Goal: Task Accomplishment & Management: Manage account settings

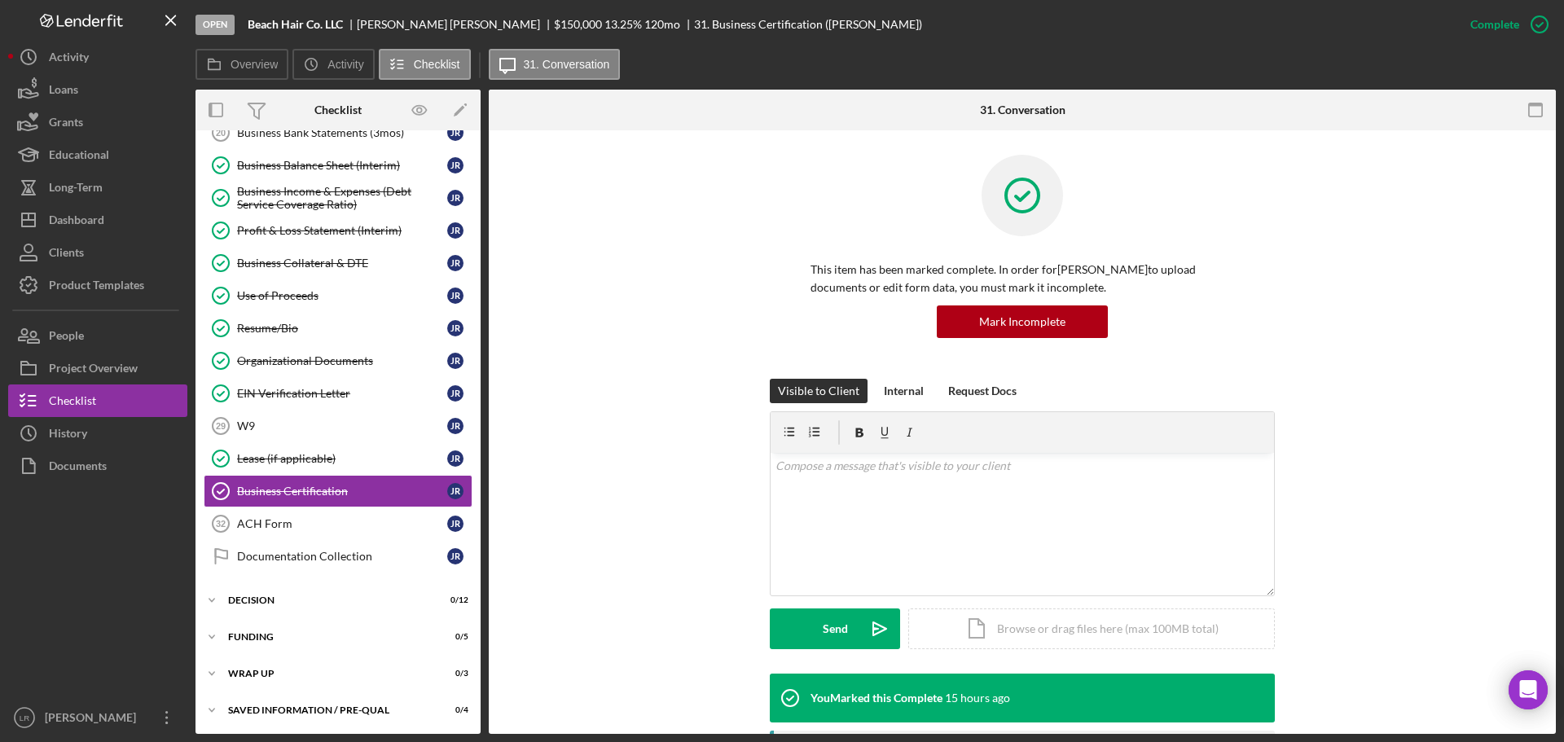
scroll to position [284, 0]
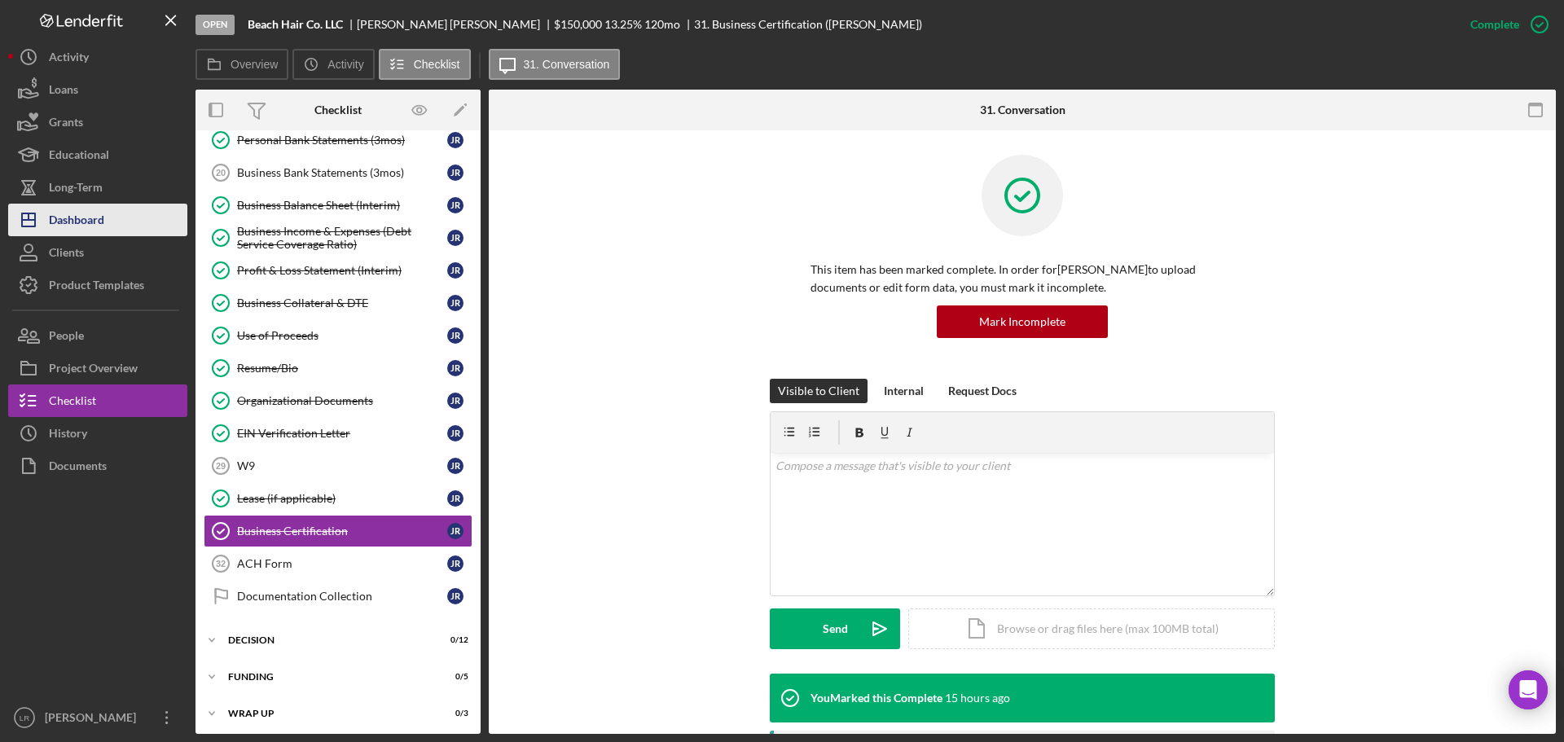
click at [95, 213] on div "Dashboard" at bounding box center [76, 222] width 55 height 37
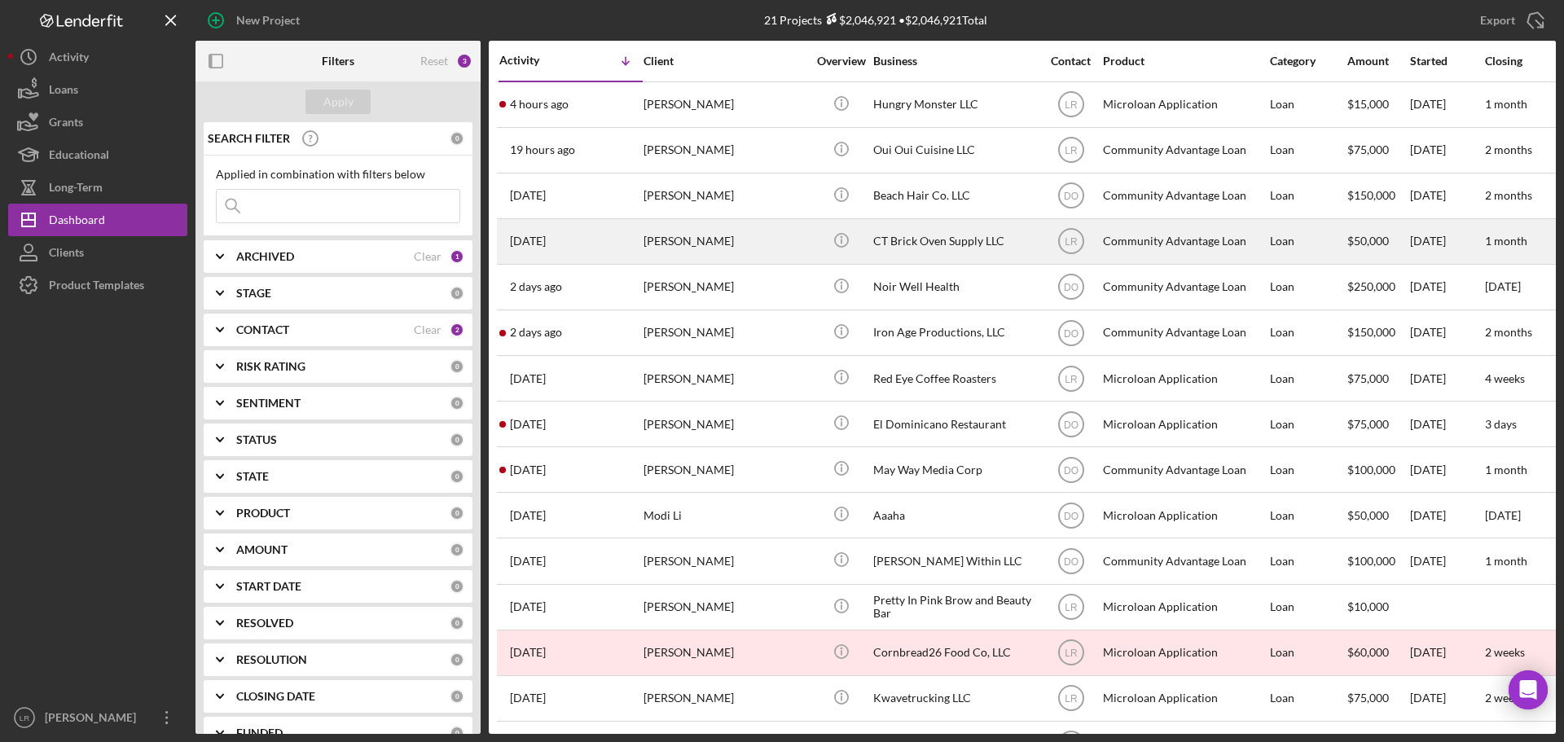
click at [664, 237] on div "[PERSON_NAME]" at bounding box center [725, 241] width 163 height 43
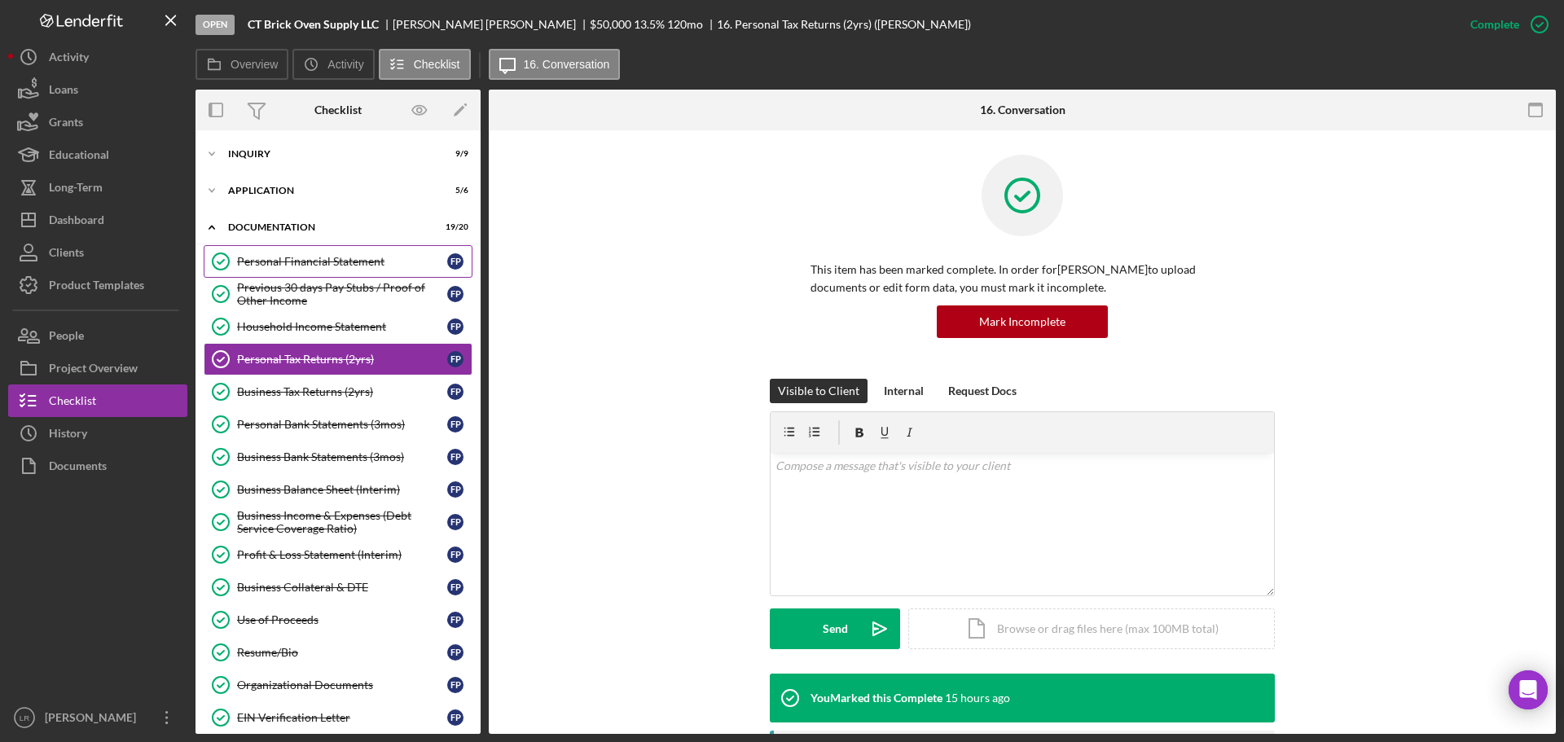
click at [322, 270] on link "Personal Financial Statement Personal Financial Statement F P" at bounding box center [338, 261] width 269 height 33
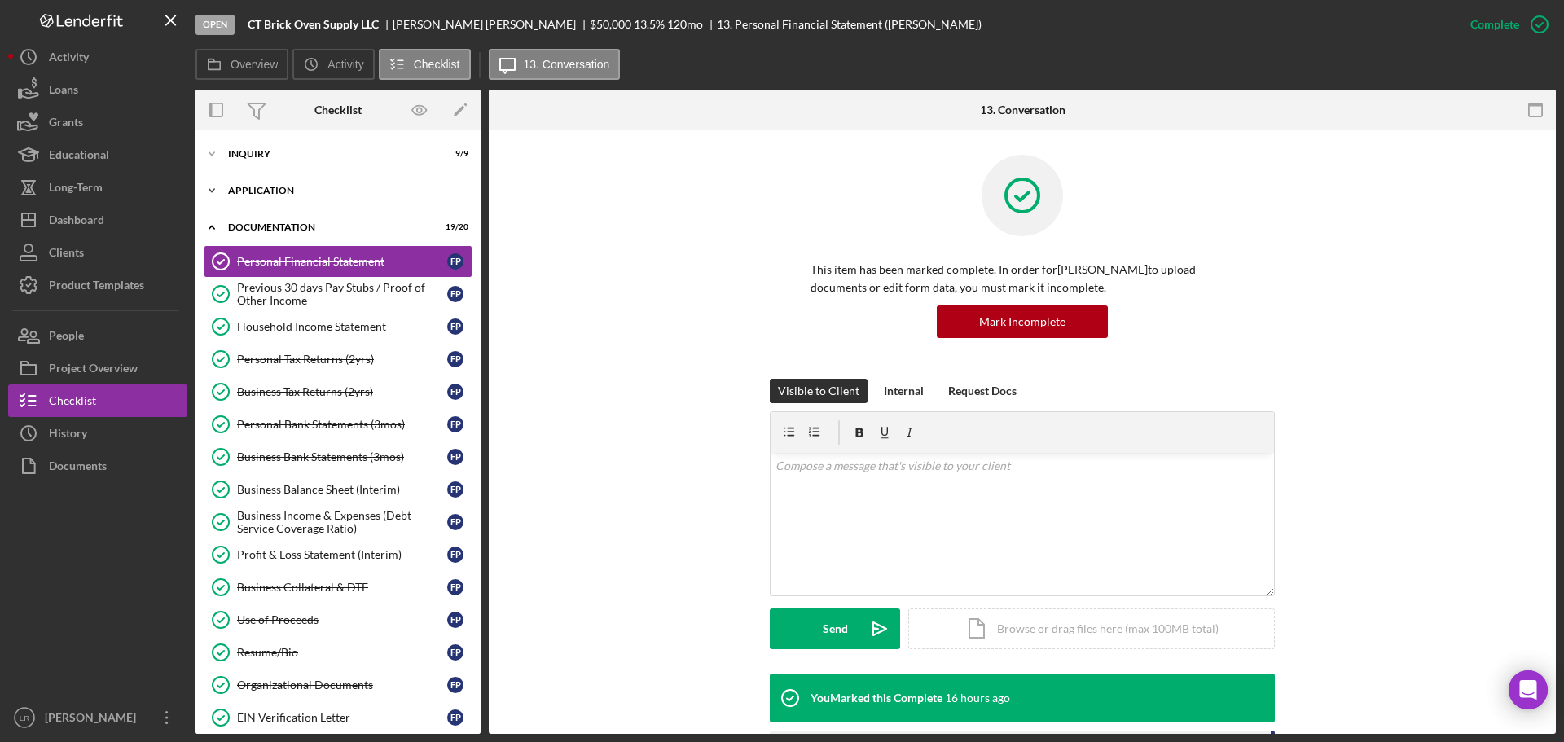
click at [273, 185] on div "Icon/Expander Application 5 / 6" at bounding box center [338, 190] width 285 height 33
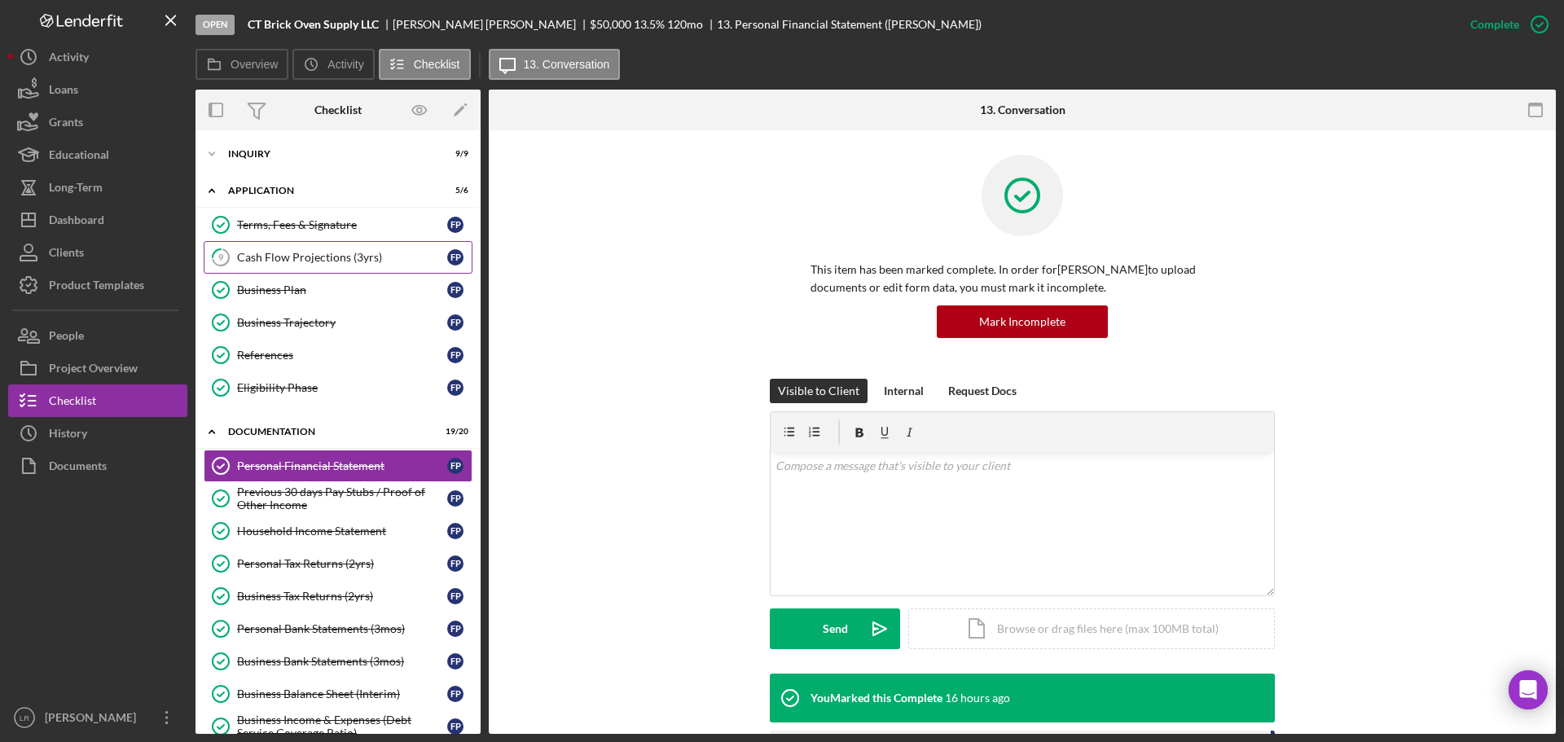
click at [306, 261] on div "Cash Flow Projections (3yrs)" at bounding box center [342, 257] width 210 height 13
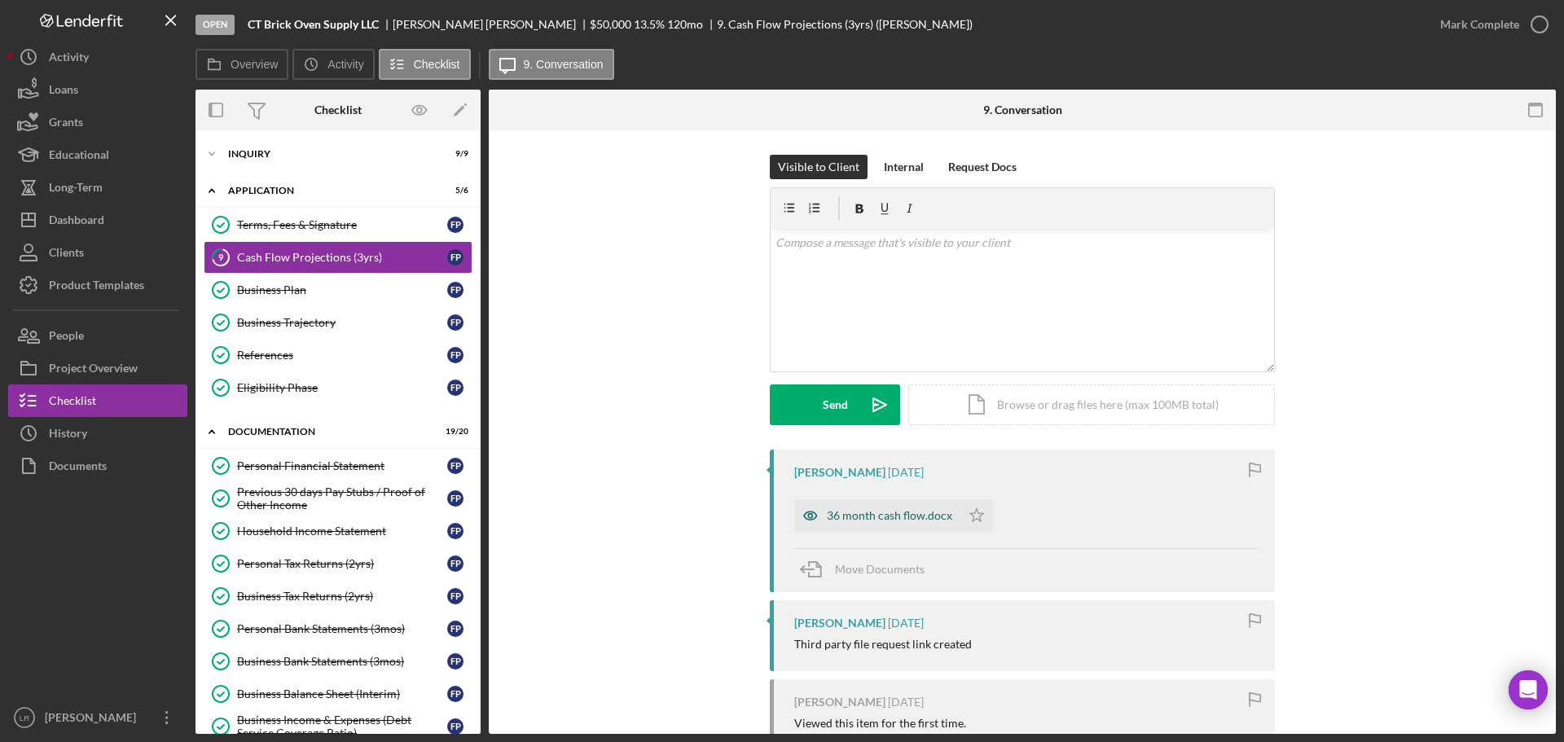
click at [899, 519] on div "36 month cash flow.docx" at bounding box center [889, 515] width 125 height 13
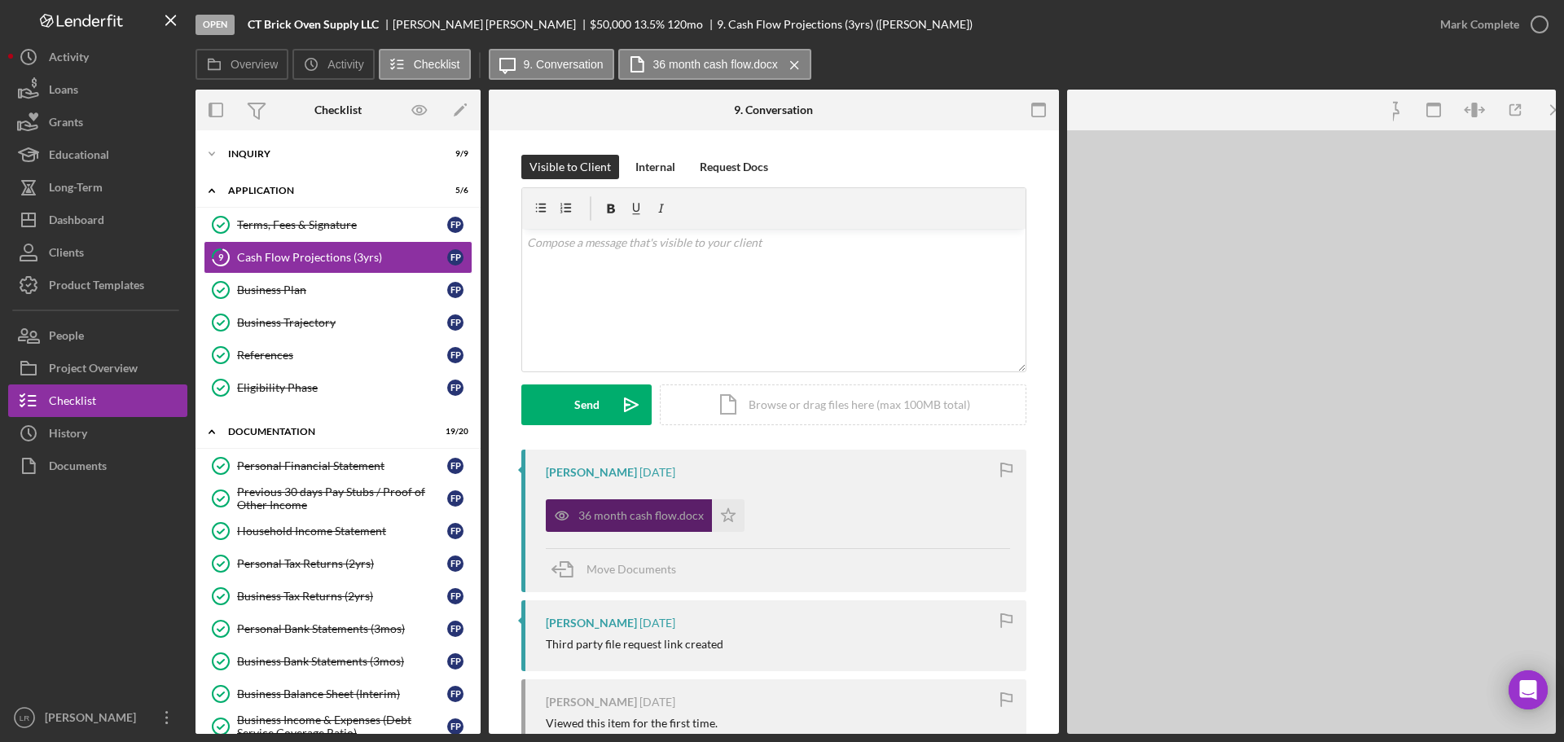
click at [899, 519] on div "36 month cash flow.docx Icon/Star" at bounding box center [778, 511] width 464 height 41
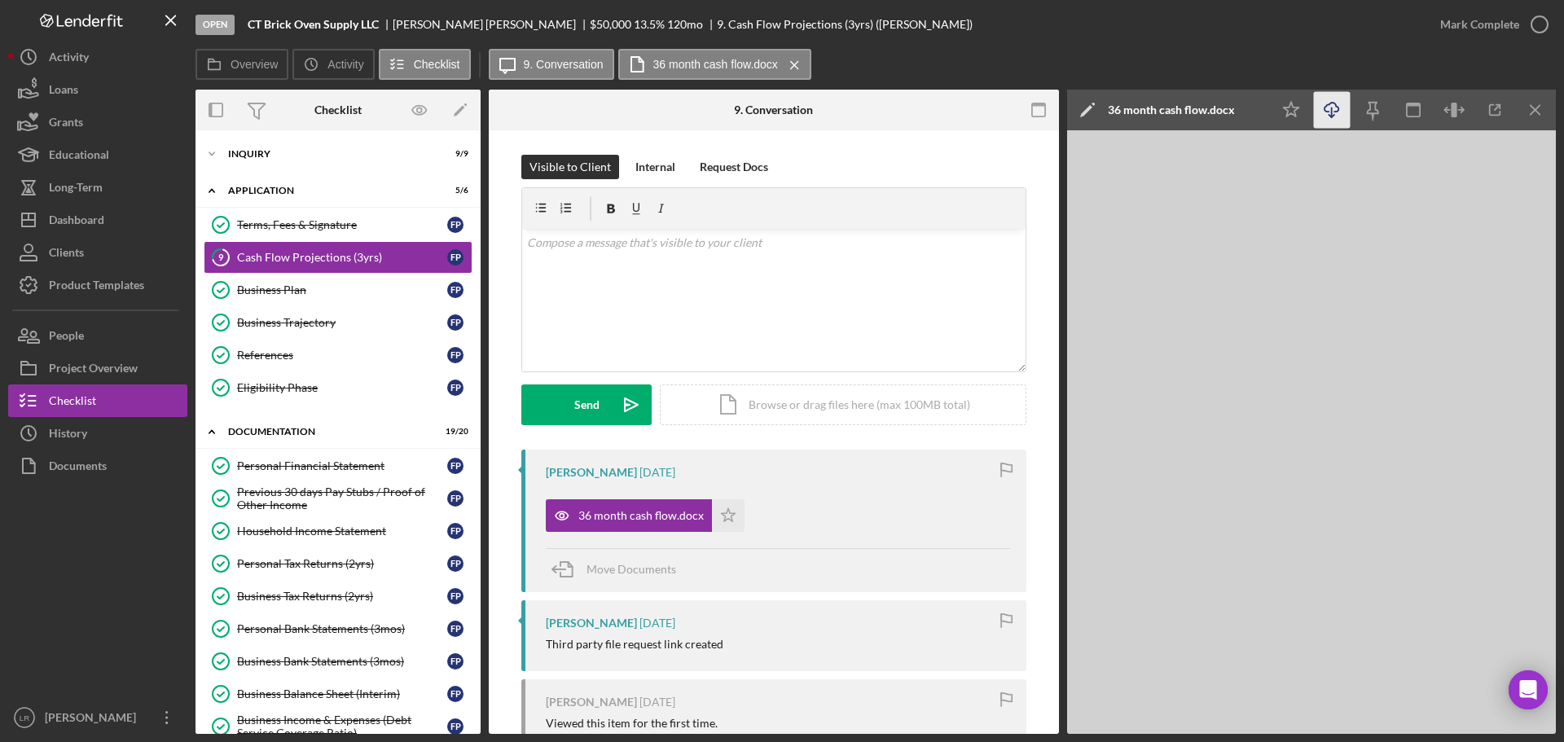
click at [1334, 112] on icon "Icon/Download" at bounding box center [1332, 110] width 37 height 37
